Goal: Task Accomplishment & Management: Complete application form

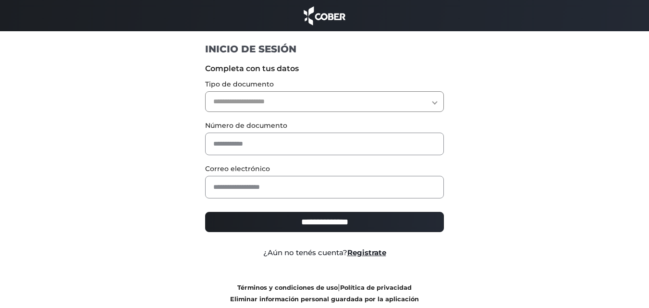
select select "***"
click at [205, 91] on select "**********" at bounding box center [324, 101] width 239 height 21
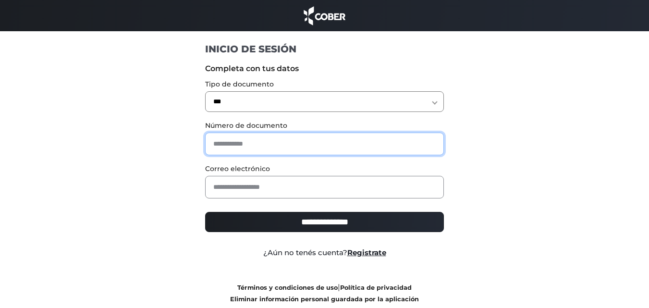
click at [257, 145] on input "text" at bounding box center [324, 144] width 239 height 23
type input "*"
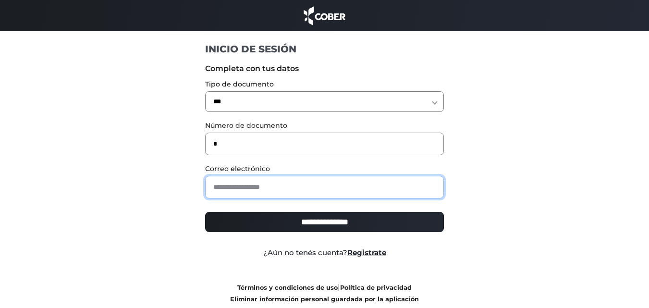
click at [262, 188] on input "email" at bounding box center [324, 187] width 239 height 23
type input "**********"
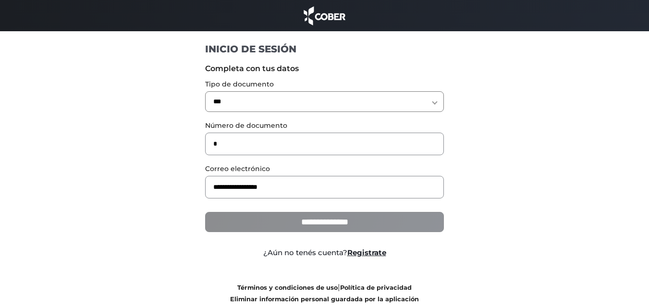
click at [293, 218] on input "**********" at bounding box center [324, 222] width 239 height 20
type input "**********"
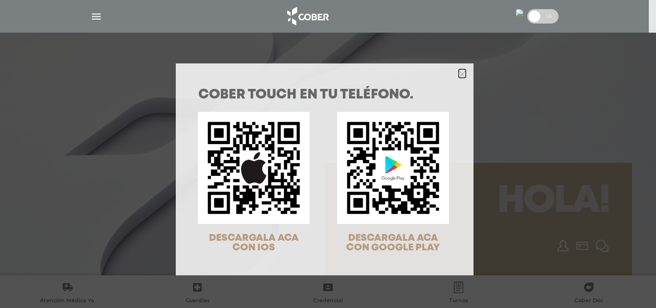
click at [459, 72] on icon "Close" at bounding box center [462, 74] width 7 height 7
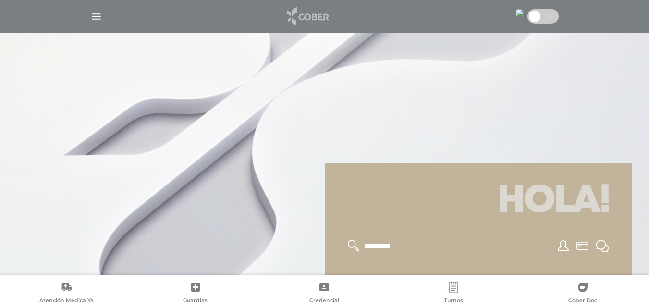
click at [306, 9] on img at bounding box center [307, 16] width 50 height 23
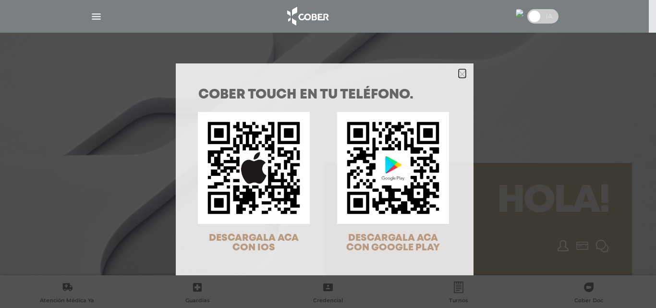
click at [459, 73] on polygon "Close" at bounding box center [462, 74] width 7 height 7
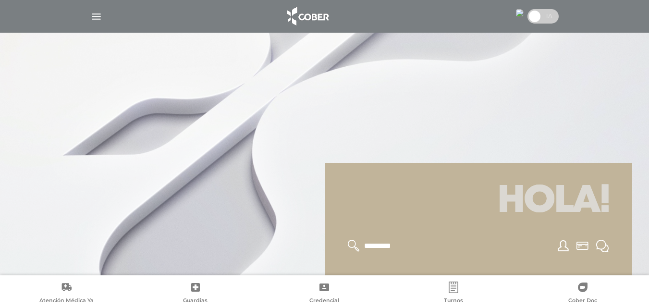
click at [516, 12] on img at bounding box center [520, 13] width 8 height 8
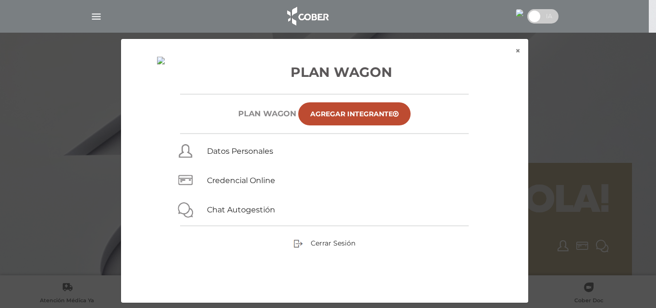
drag, startPoint x: 515, startPoint y: 11, endPoint x: 513, endPoint y: 18, distance: 7.3
click at [516, 17] on img at bounding box center [520, 13] width 8 height 8
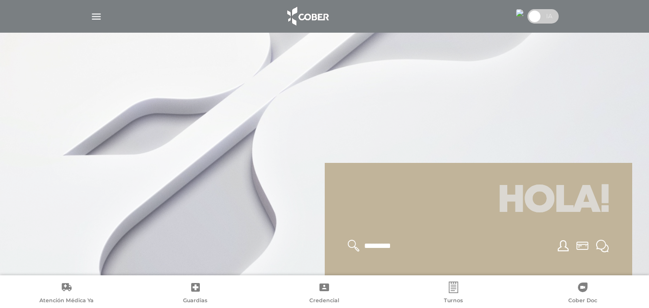
click at [516, 17] on img at bounding box center [520, 13] width 8 height 8
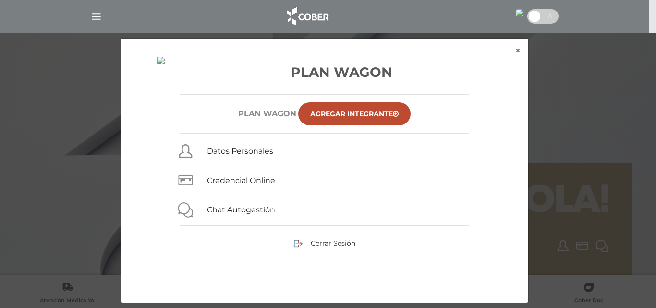
click at [516, 16] on img at bounding box center [520, 13] width 8 height 8
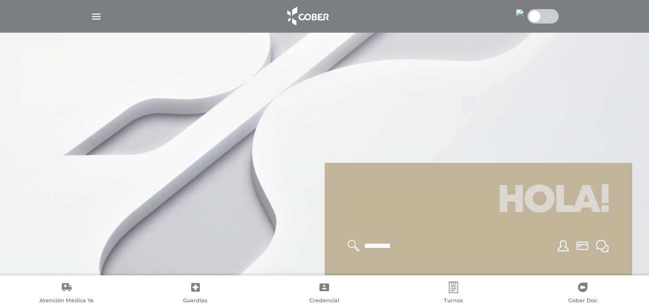
click at [534, 21] on span at bounding box center [534, 16] width 14 height 14
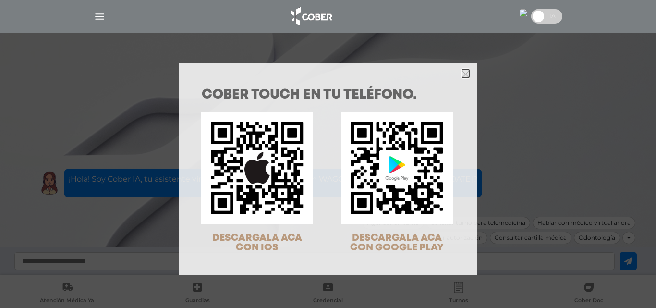
click at [462, 74] on polygon "Close" at bounding box center [465, 74] width 7 height 7
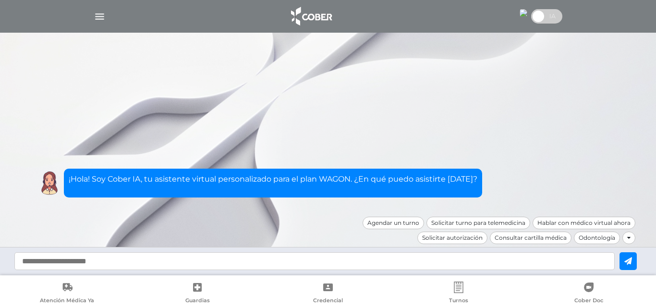
click at [545, 20] on span at bounding box center [538, 16] width 14 height 14
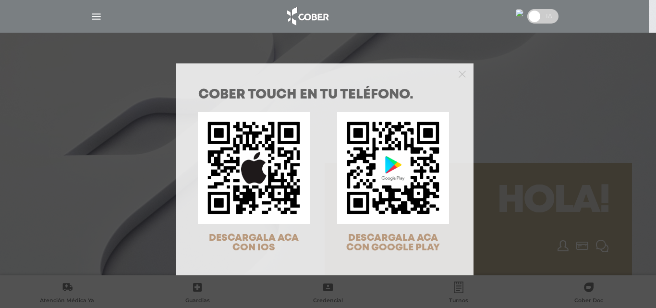
click at [94, 18] on div "COBER TOUCH en tu teléfono. DESCARGALA ACA CON IOS DESCARGALA ACA CON GOOGLE PL…" at bounding box center [328, 154] width 656 height 308
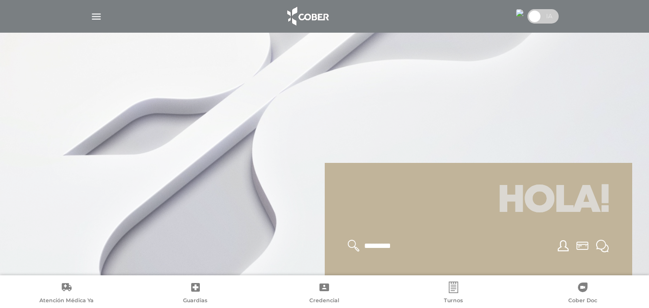
click at [96, 11] on img "button" at bounding box center [96, 17] width 12 height 12
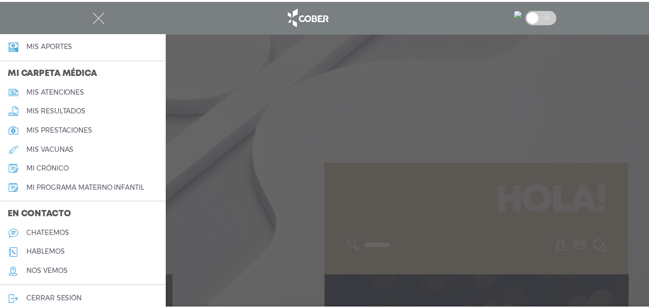
scroll to position [433, 0]
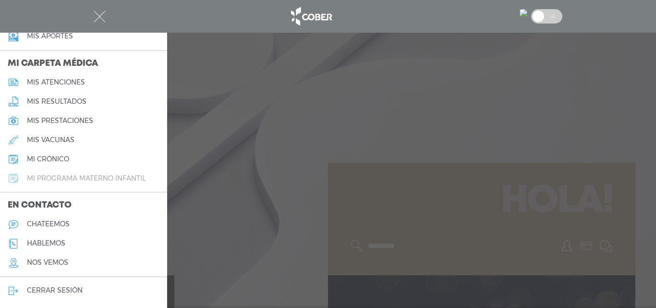
click at [91, 176] on h5 "mi programa materno infantil" at bounding box center [86, 178] width 119 height 8
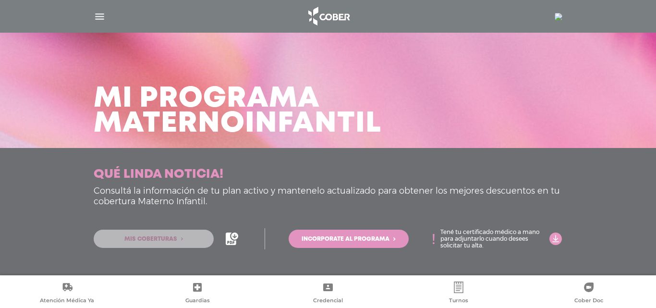
click at [167, 238] on span "Mis coberturas" at bounding box center [150, 239] width 53 height 6
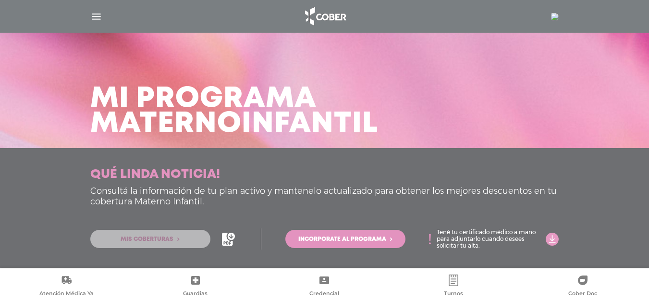
click at [153, 242] on span "Mis coberturas" at bounding box center [147, 239] width 53 height 6
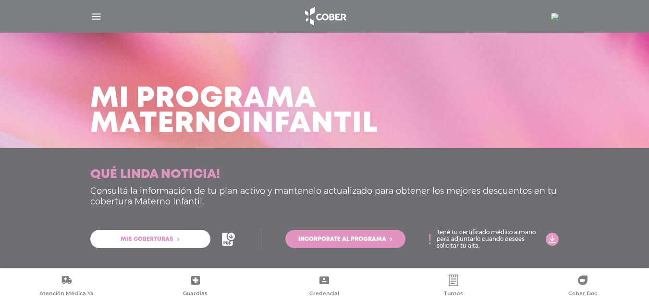
click at [153, 242] on span "Mis coberturas" at bounding box center [147, 239] width 53 height 6
click at [228, 237] on icon at bounding box center [228, 238] width 13 height 13
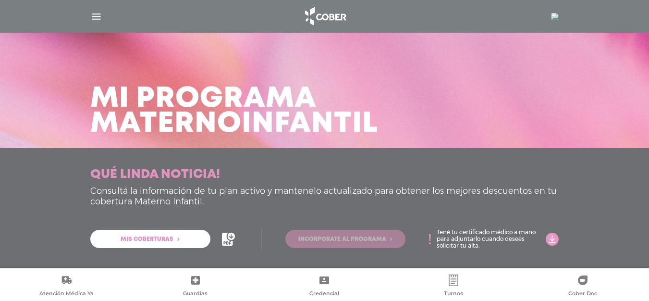
click at [344, 238] on span "Incorporate al programa" at bounding box center [342, 239] width 88 height 6
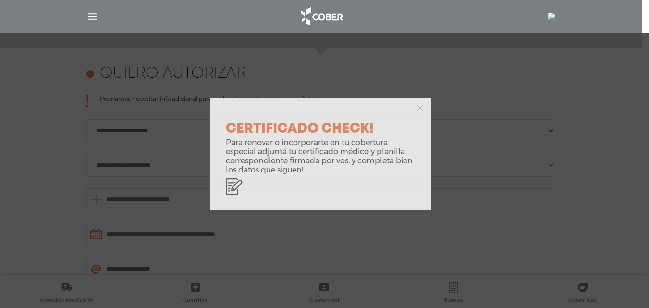
scroll to position [426, 0]
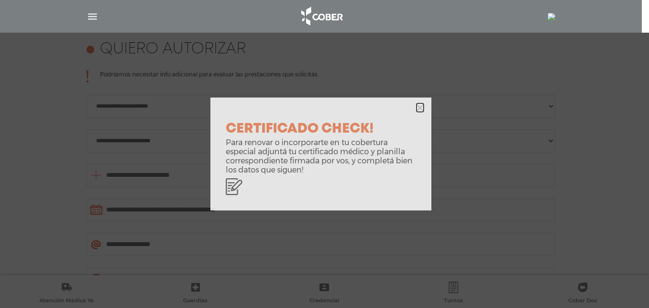
click at [420, 109] on icon "button" at bounding box center [419, 107] width 7 height 7
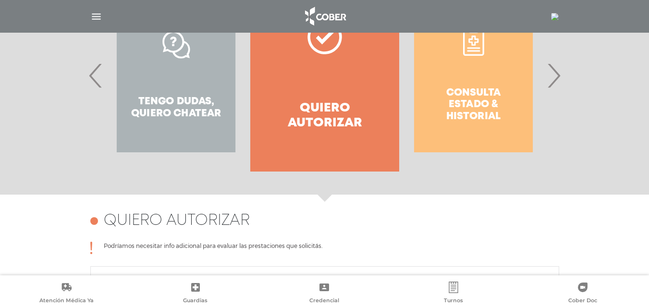
scroll to position [222, 0]
